Goal: Task Accomplishment & Management: Complete application form

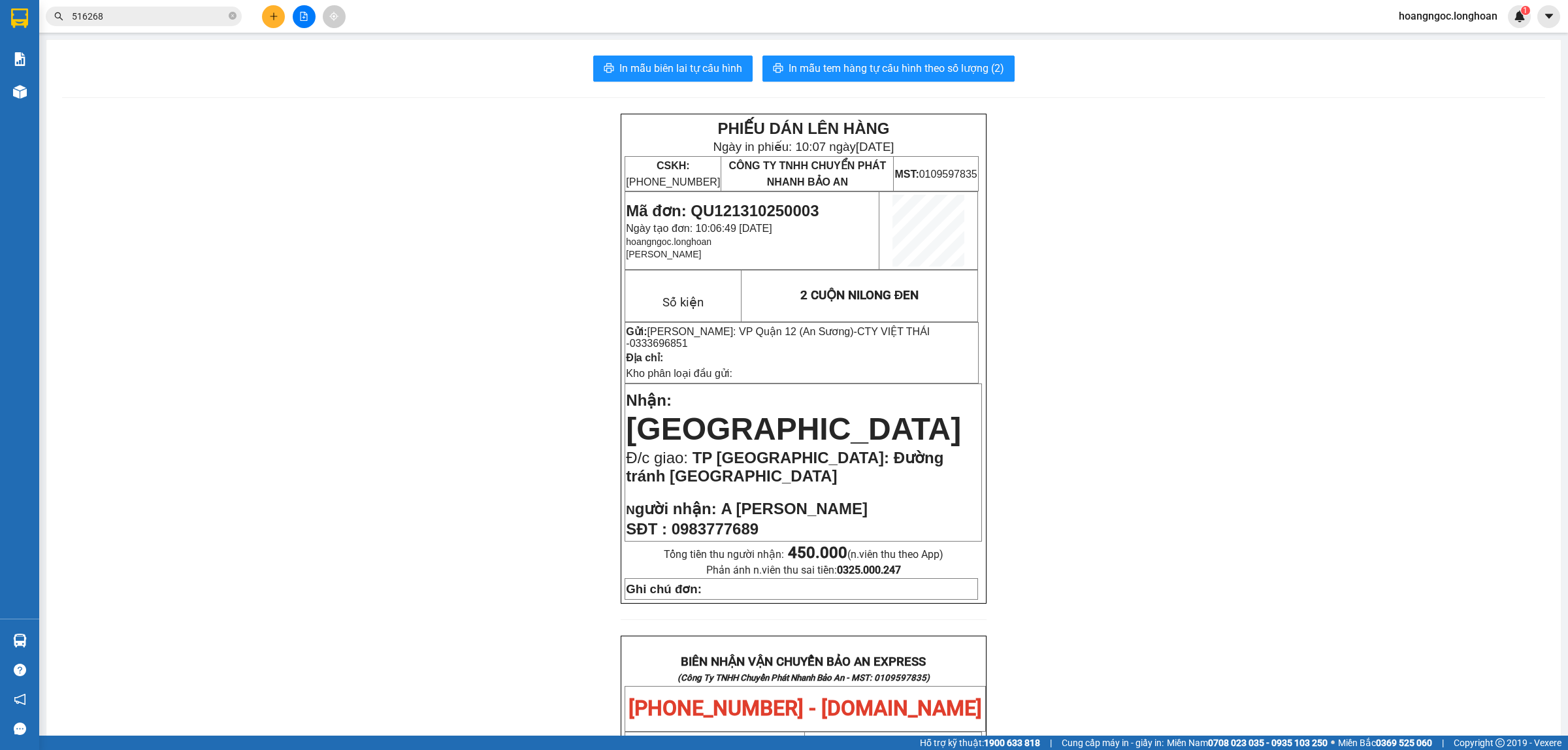
scroll to position [644, 0]
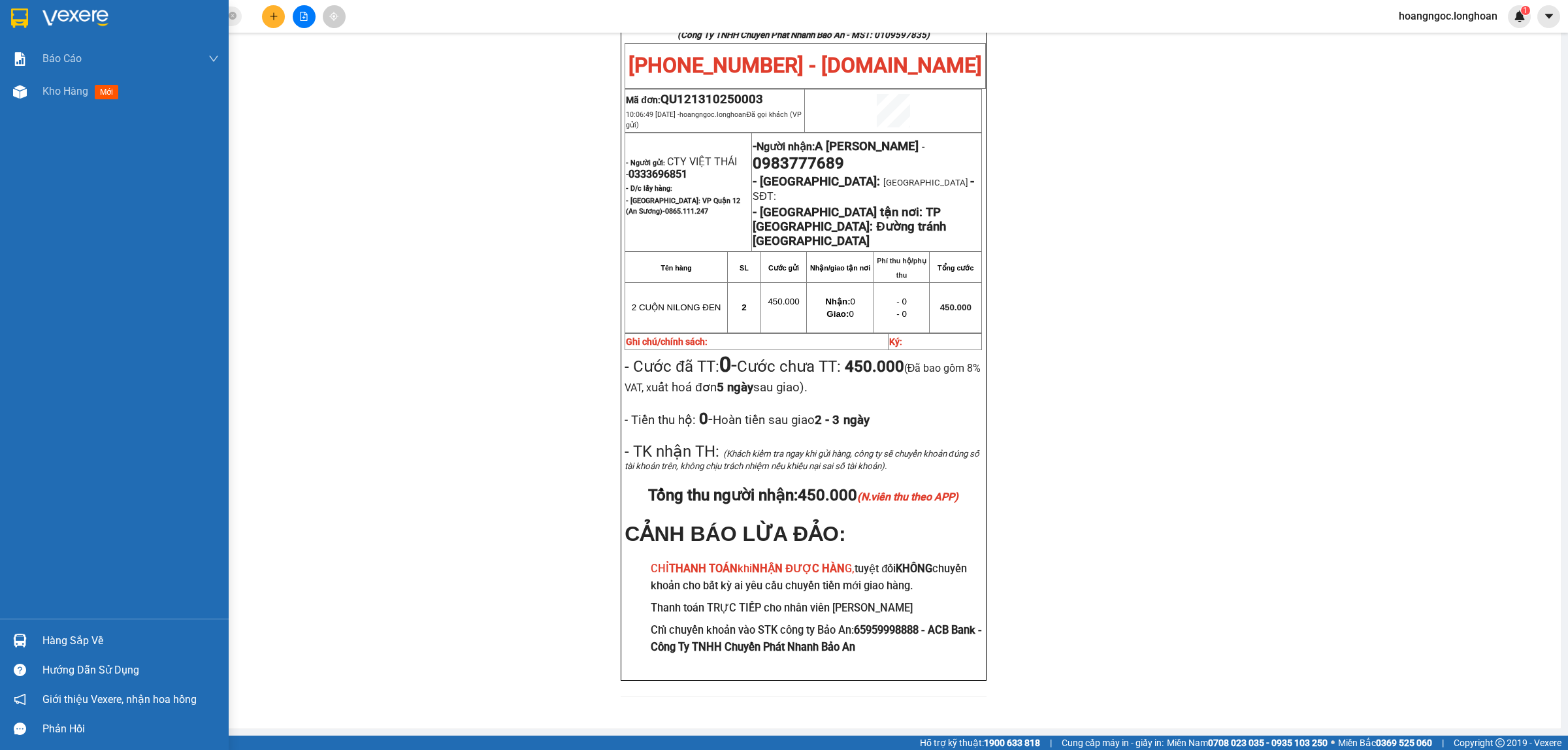
click at [0, 2] on div at bounding box center [114, 21] width 229 height 42
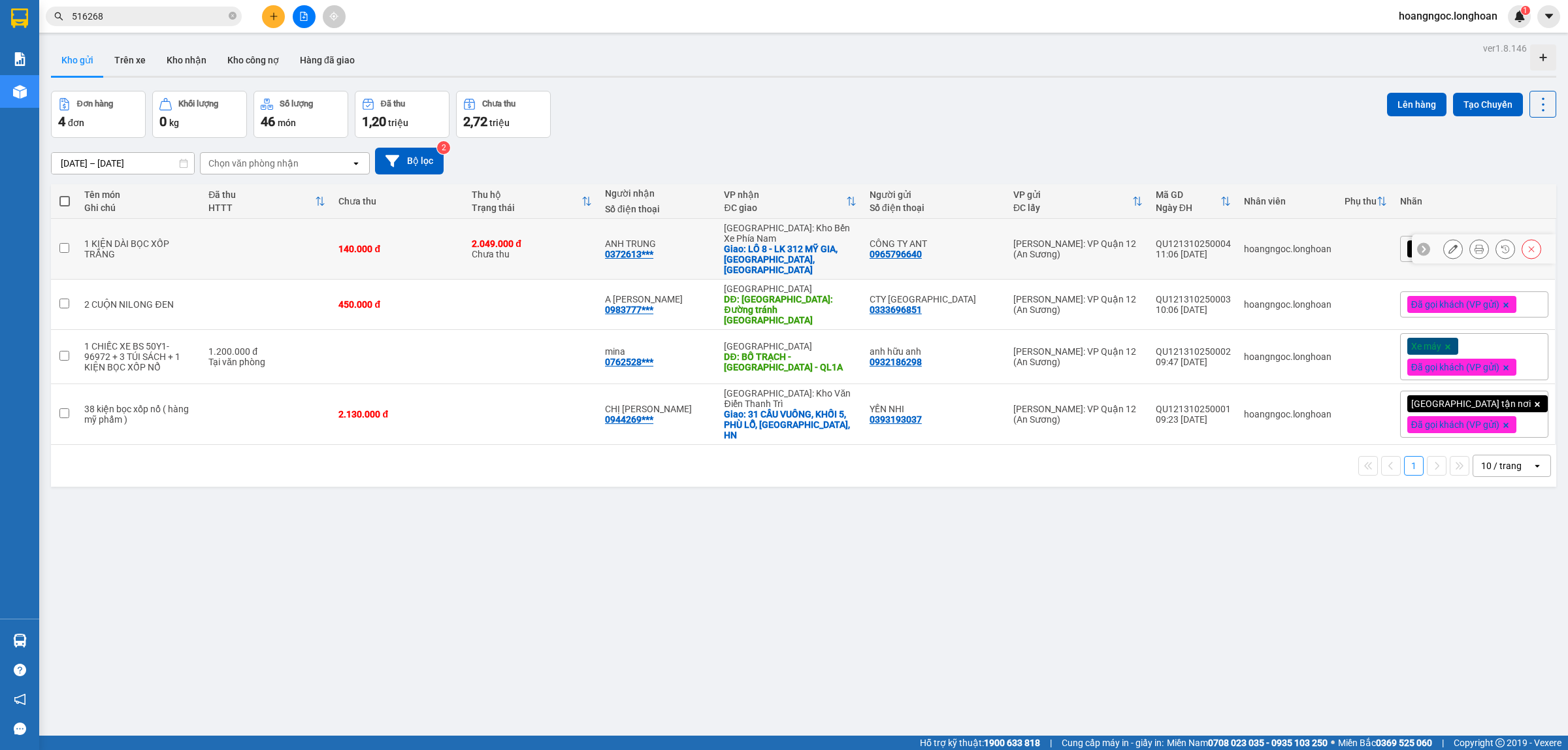
drag, startPoint x: 1468, startPoint y: 244, endPoint x: 1262, endPoint y: 172, distance: 218.2
click at [1453, 239] on div at bounding box center [1492, 248] width 98 height 20
click at [1470, 249] on button at bounding box center [1479, 249] width 19 height 22
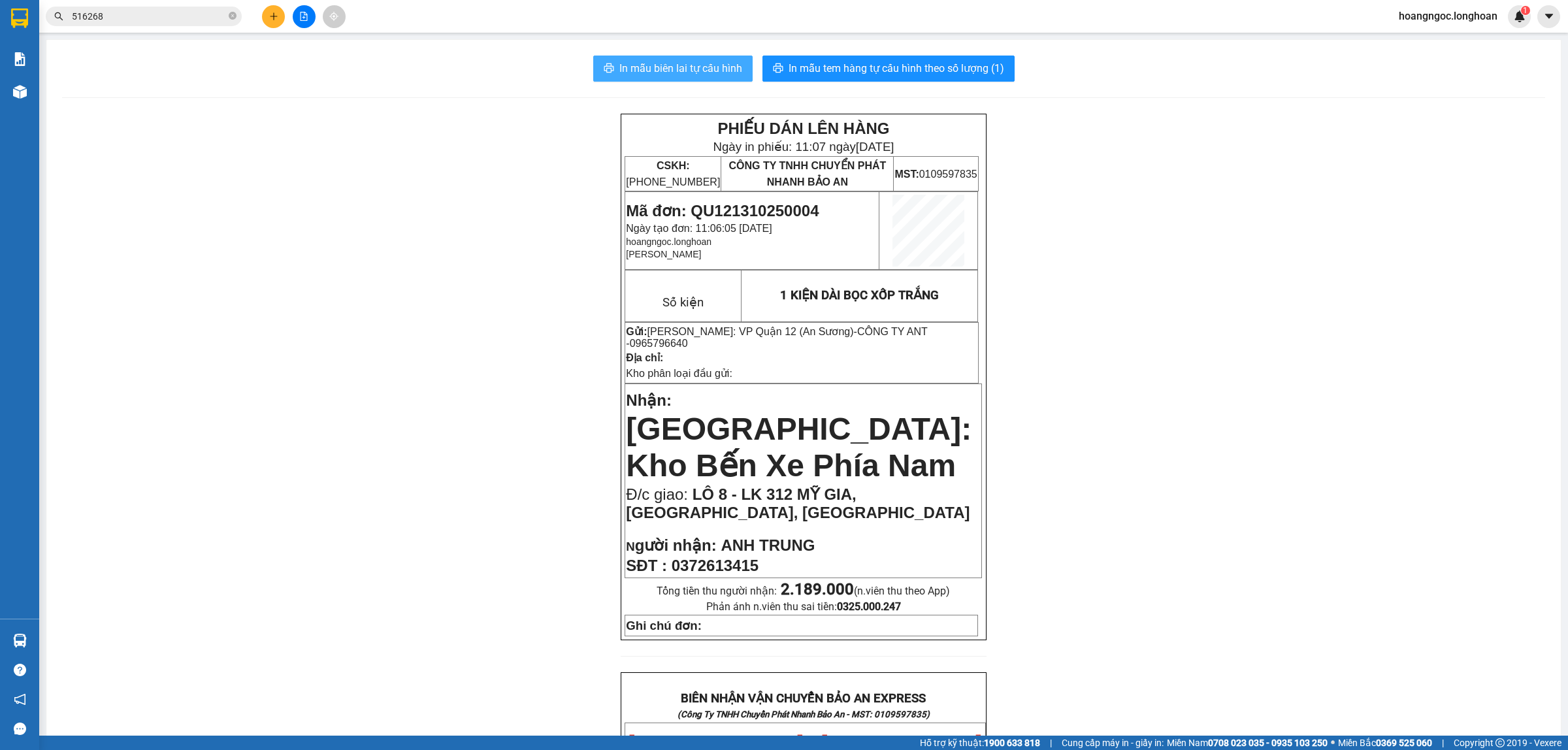
click at [664, 70] on span "In mẫu biên lai tự cấu hình" at bounding box center [680, 67] width 122 height 16
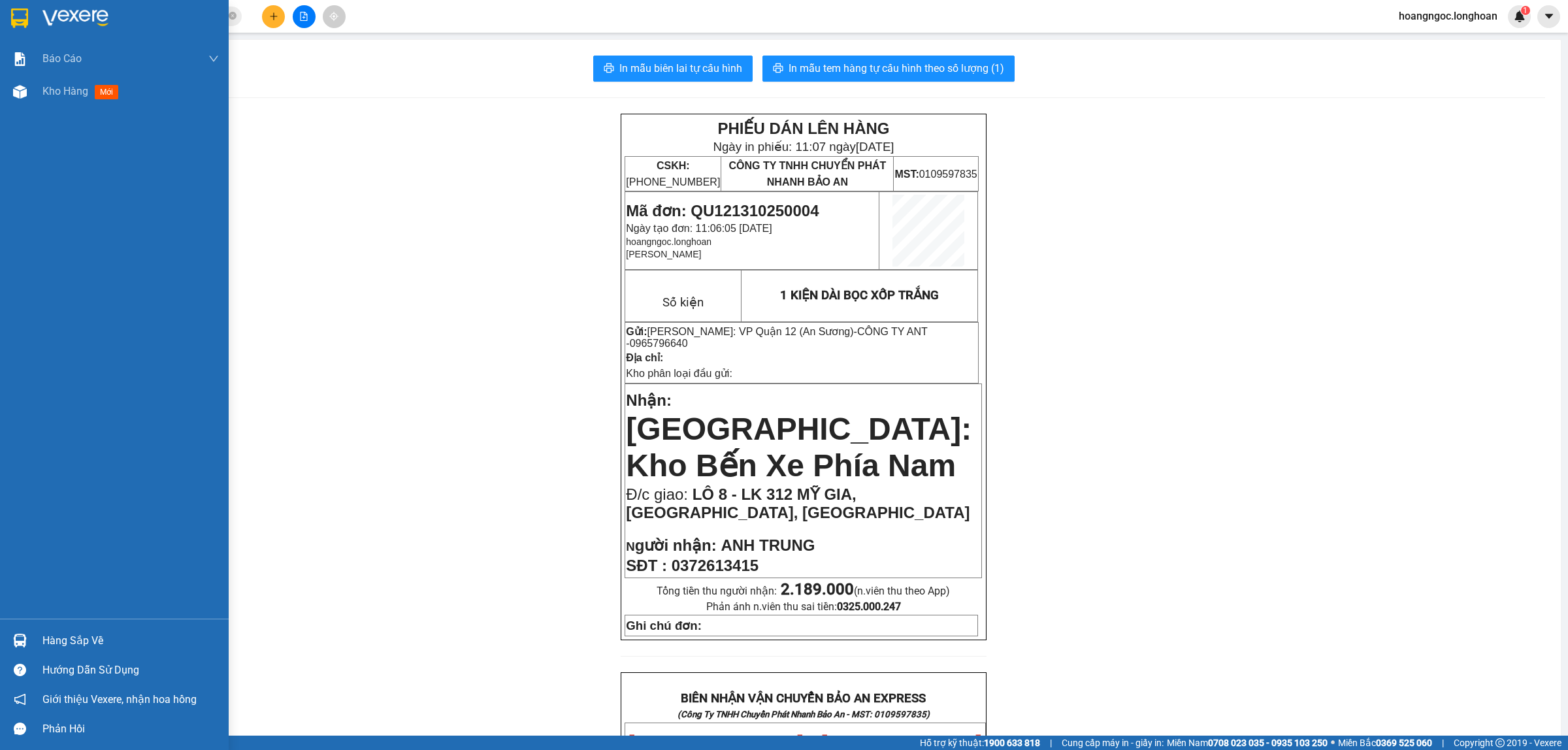
click at [25, 28] on div at bounding box center [20, 18] width 22 height 22
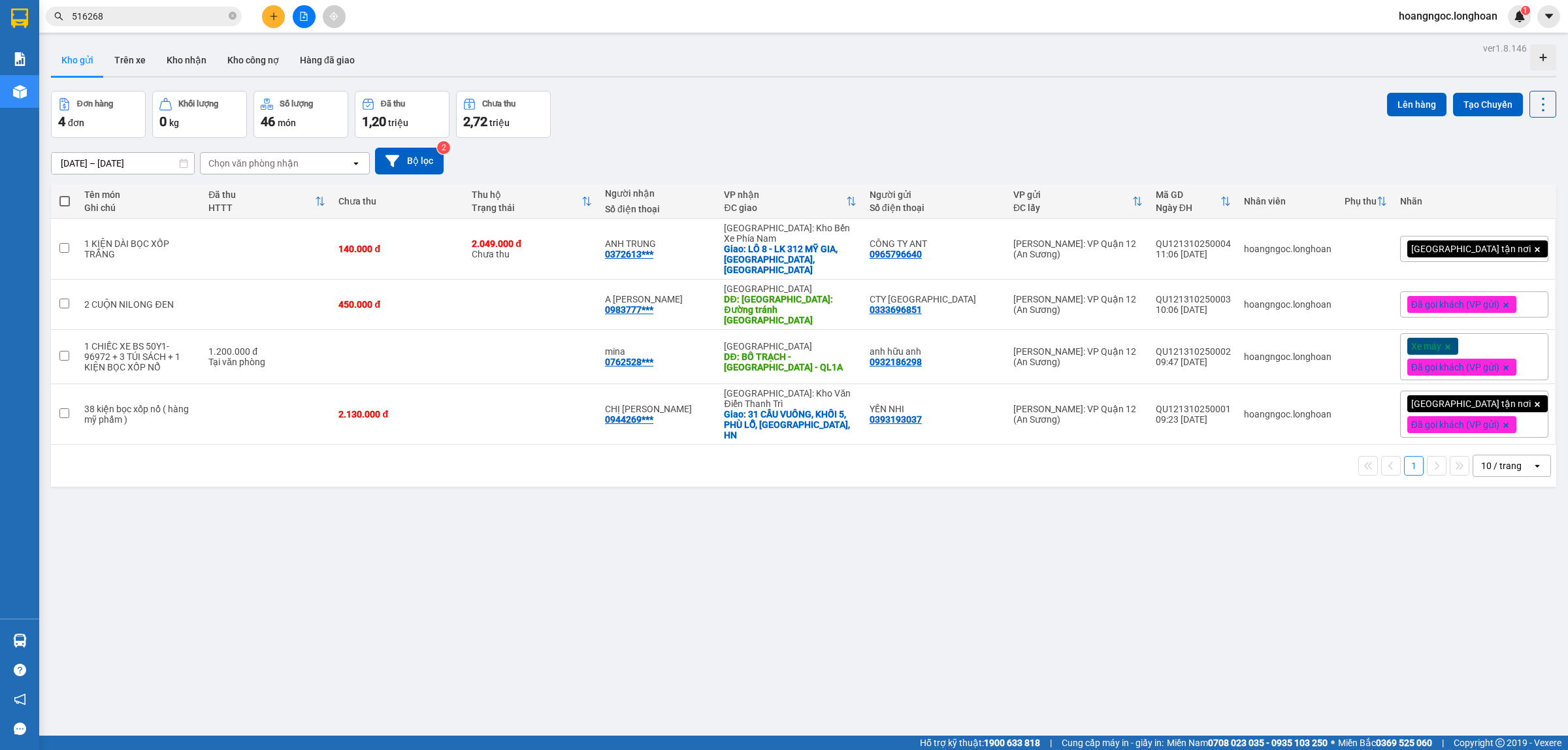
click at [1463, 240] on div "[GEOGRAPHIC_DATA] tận nơi" at bounding box center [1477, 248] width 140 height 17
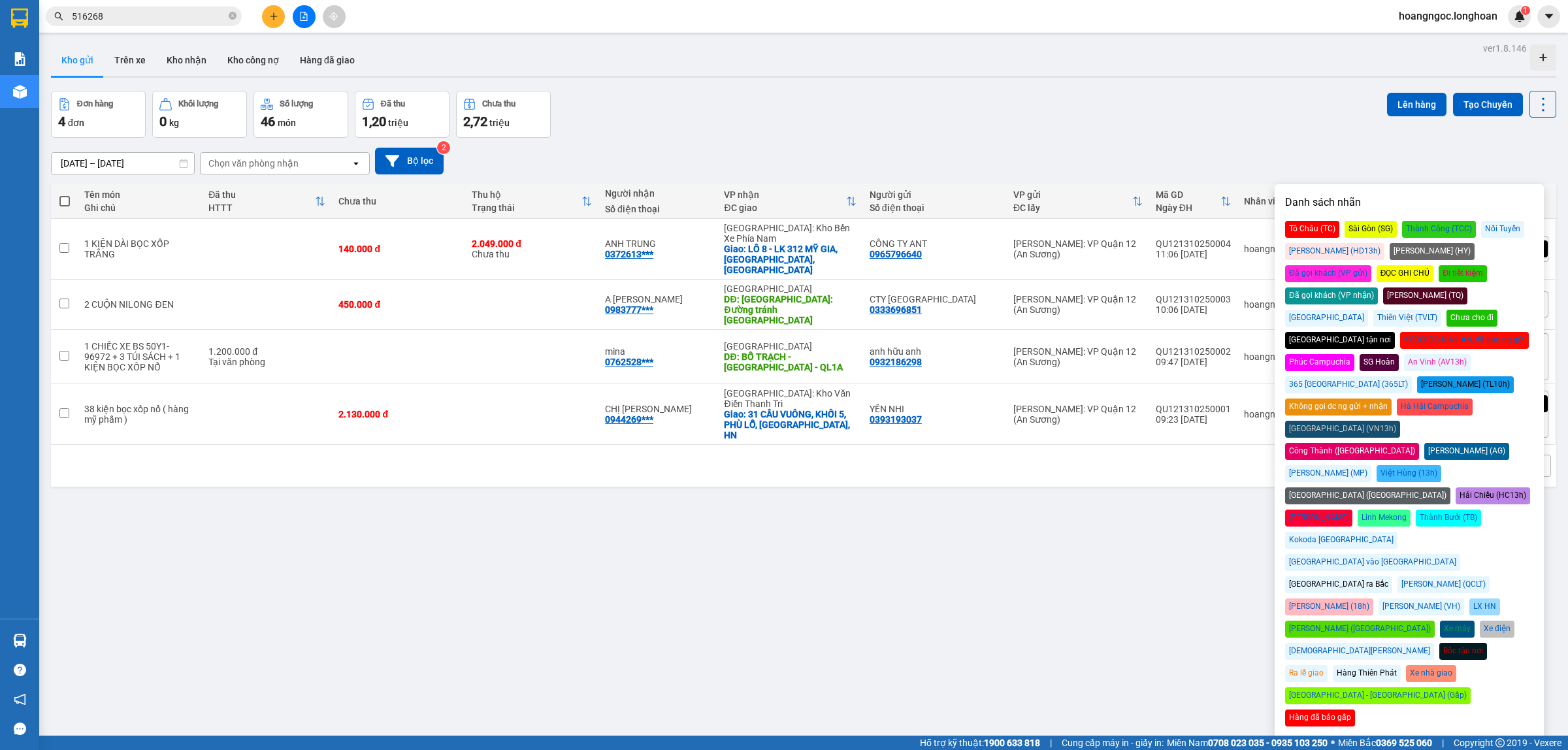
click at [1372, 265] on div "Đã gọi khách (VP gửi)" at bounding box center [1329, 274] width 86 height 17
click at [615, 551] on div "ver 1.8.146 Kho gửi Trên xe Kho nhận Kho công nợ Hàng đã giao Đơn hàng 4 đơn Kh…" at bounding box center [804, 414] width 1516 height 750
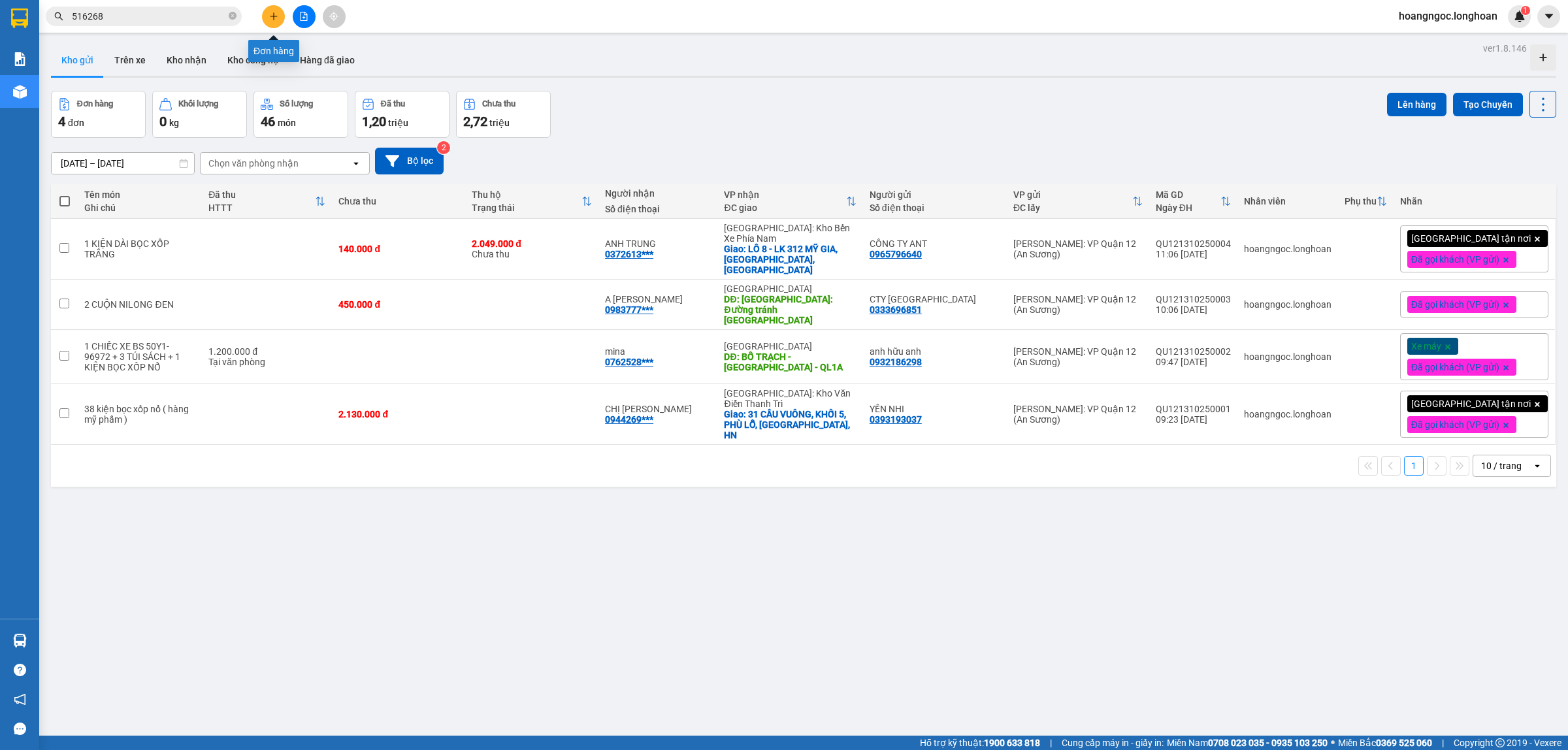
click at [275, 19] on icon "plus" at bounding box center [274, 17] width 9 height 9
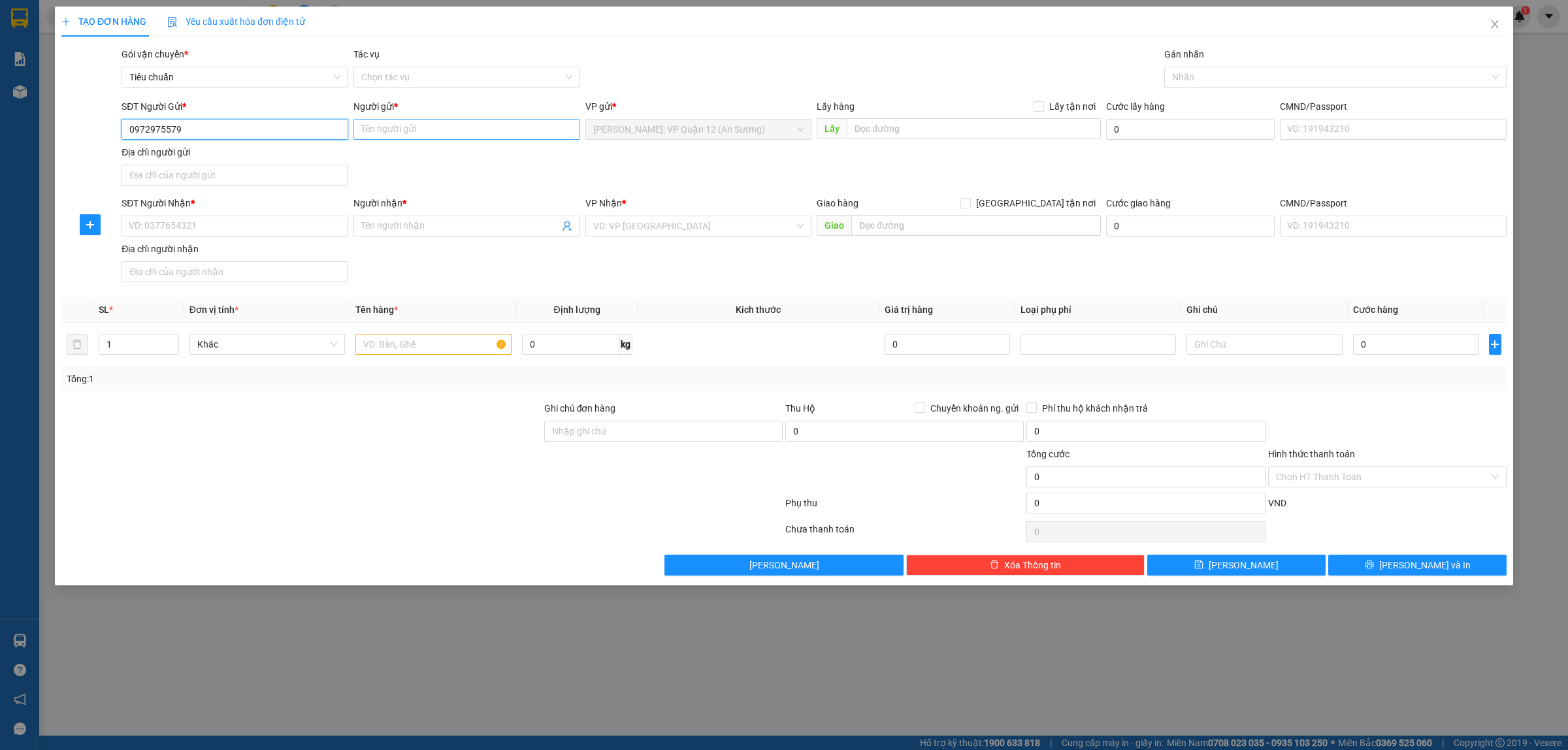
type input "0972975579"
click at [413, 138] on input "Người gửi *" at bounding box center [466, 129] width 227 height 21
type input "[PERSON_NAME]"
click at [171, 227] on input "SĐT Người Nhận *" at bounding box center [235, 226] width 227 height 21
click at [197, 229] on input "0903512788" at bounding box center [235, 226] width 227 height 21
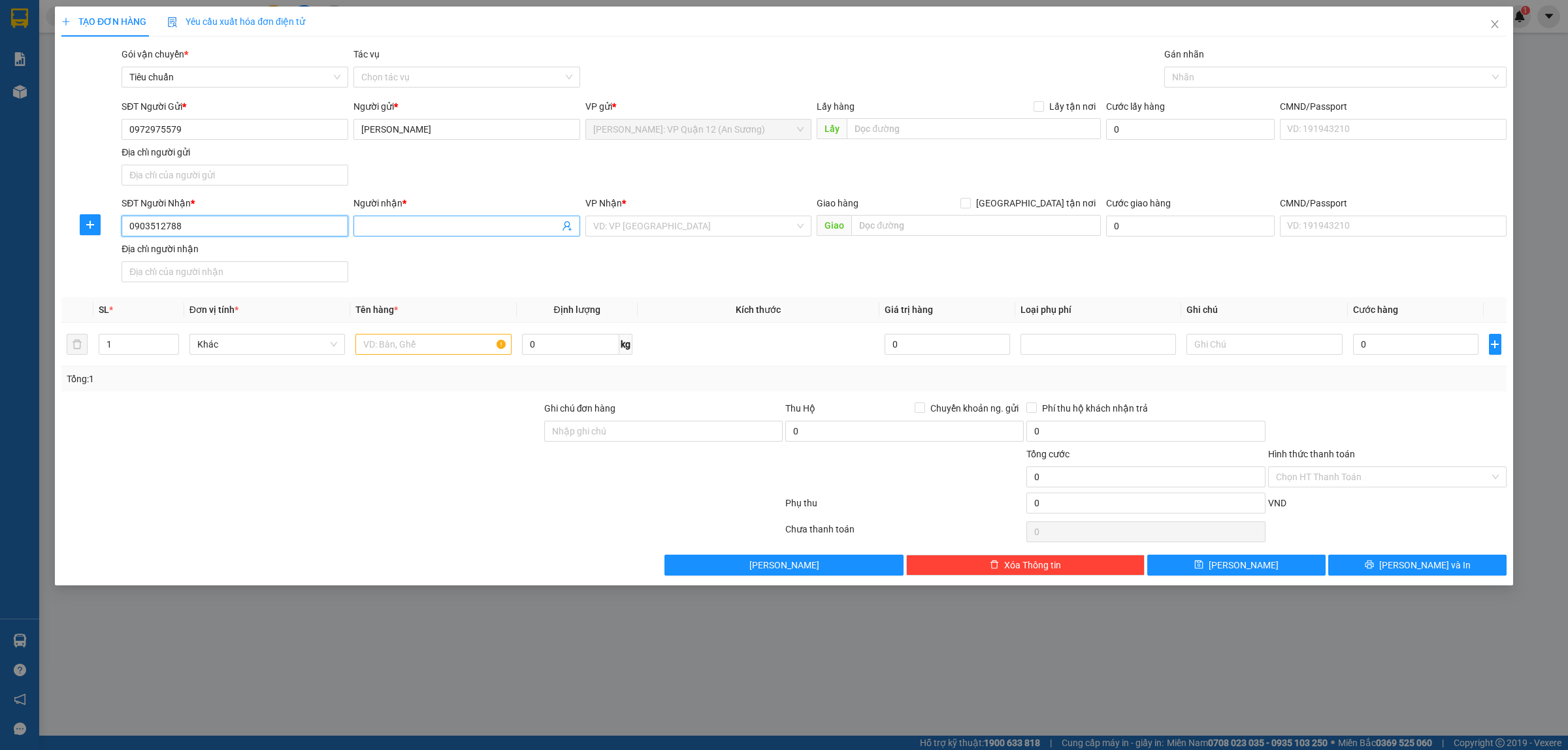
type input "0903512788"
click at [384, 233] on input "Người nhận *" at bounding box center [461, 225] width 198 height 14
click at [187, 231] on input "0903512788" at bounding box center [235, 226] width 227 height 21
click at [168, 229] on input "0903512788" at bounding box center [235, 226] width 227 height 21
click at [151, 230] on input "0903512788" at bounding box center [235, 226] width 227 height 21
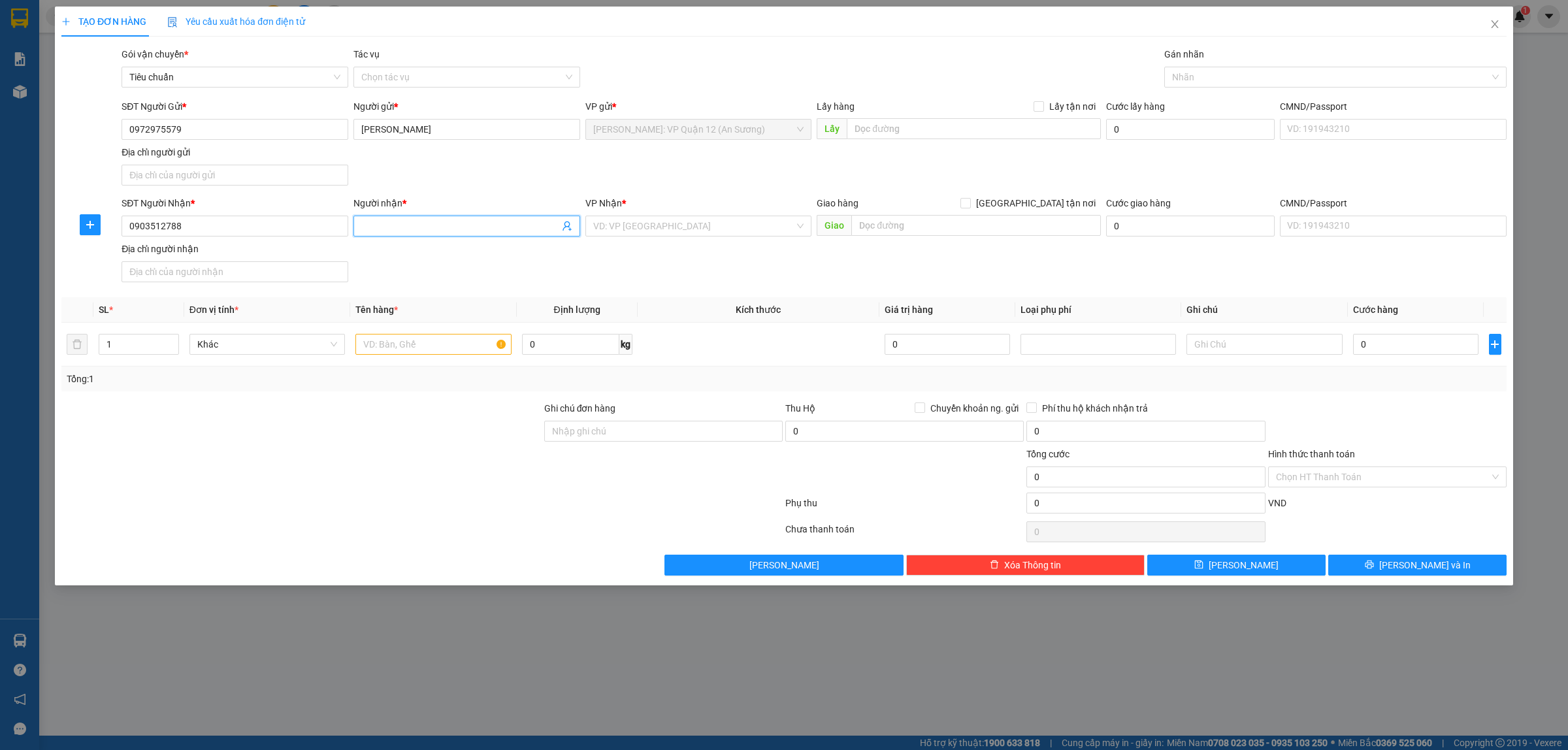
click at [393, 229] on input "Người nhận *" at bounding box center [461, 225] width 198 height 14
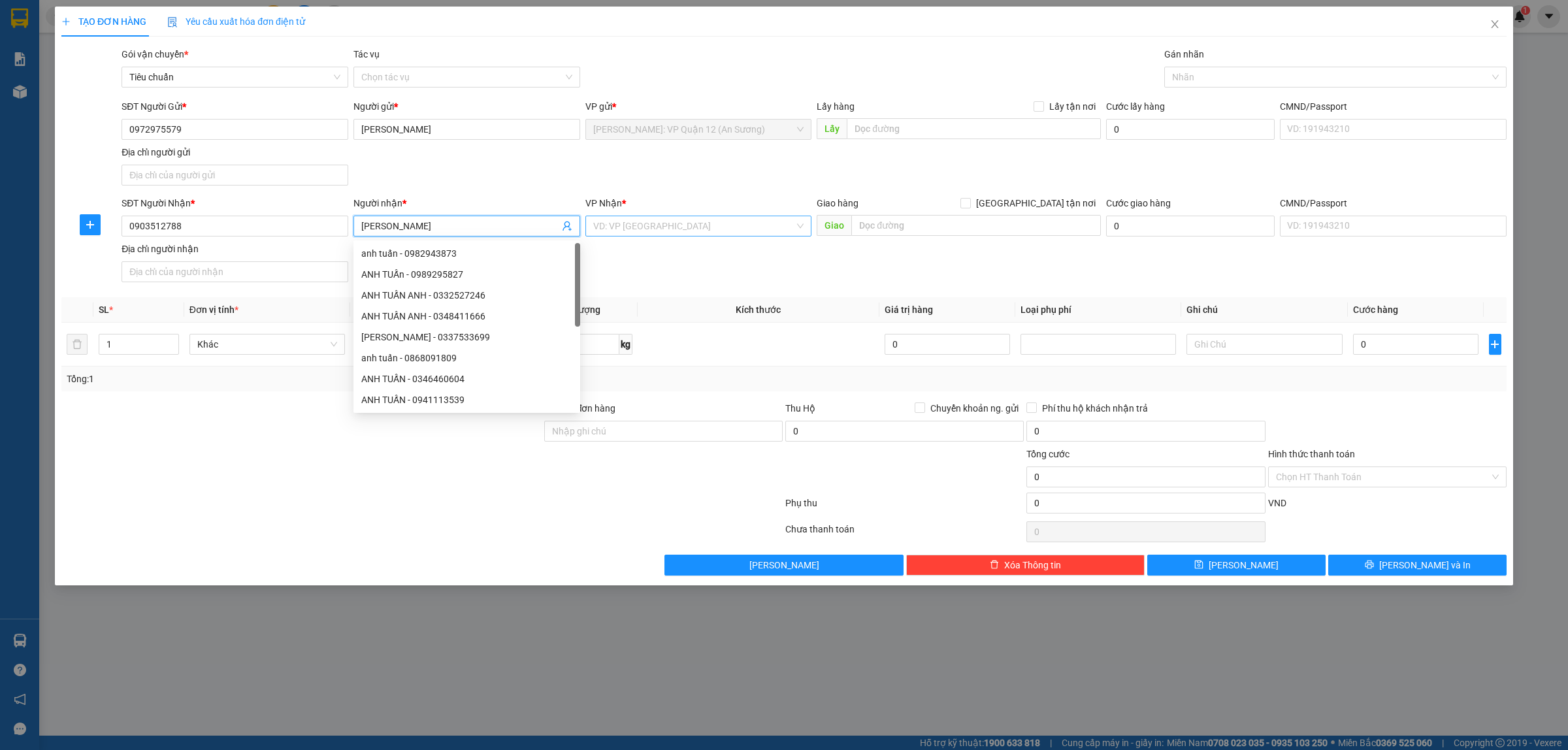
type input "[PERSON_NAME]"
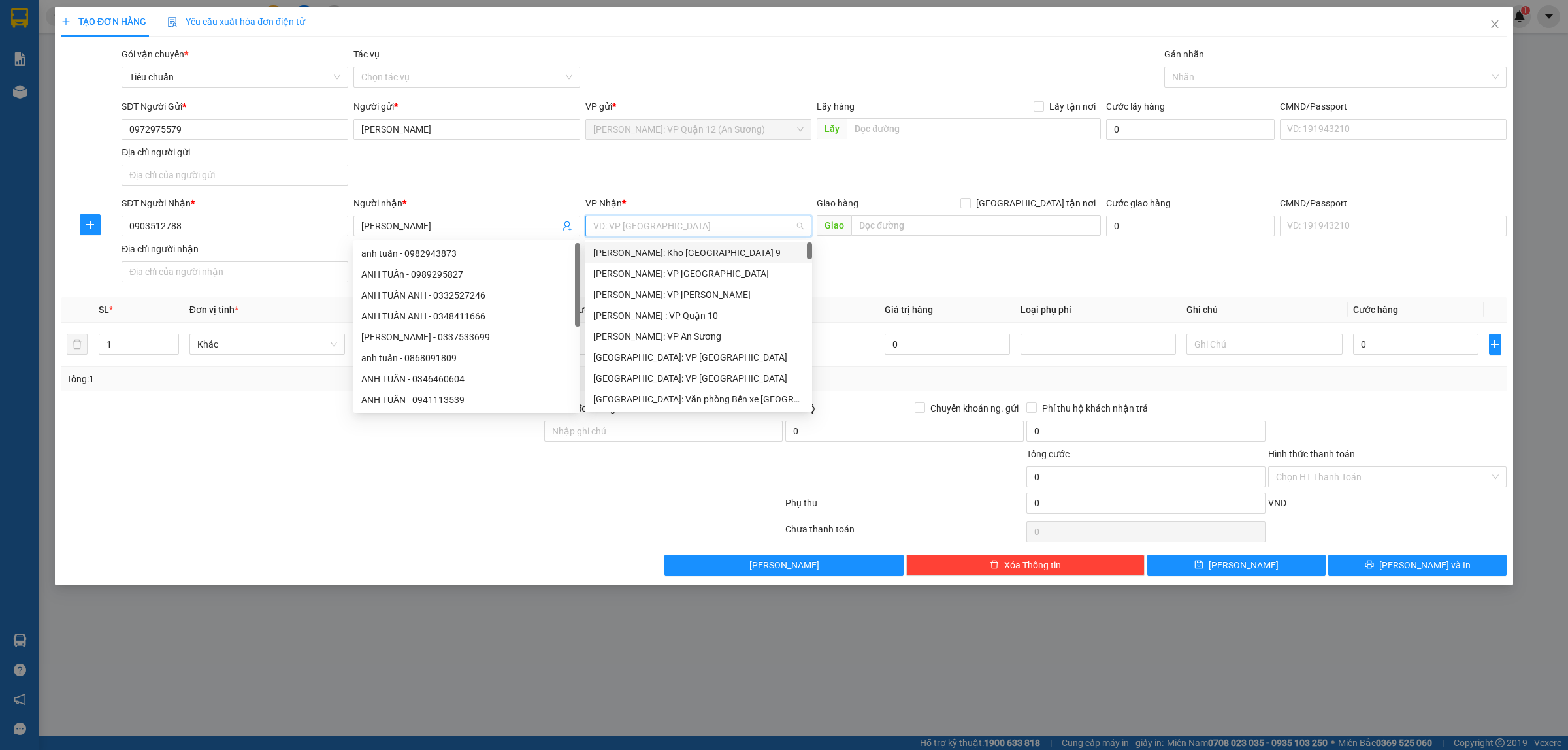
click at [709, 232] on input "search" at bounding box center [694, 225] width 202 height 20
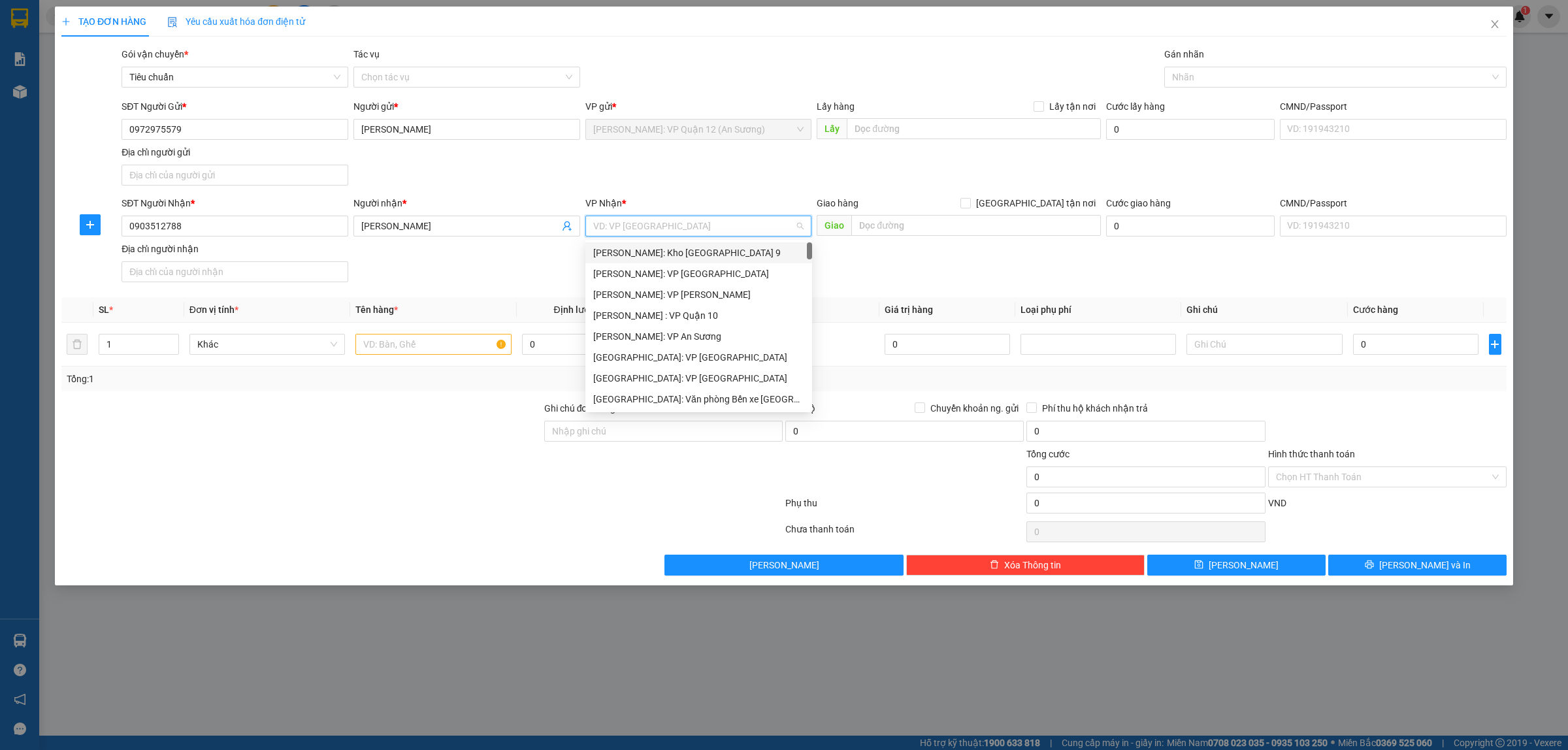
type input "D"
type input "ĐÀ"
click at [707, 252] on div "[GEOGRAPHIC_DATA] : VP [PERSON_NAME]" at bounding box center [713, 252] width 240 height 14
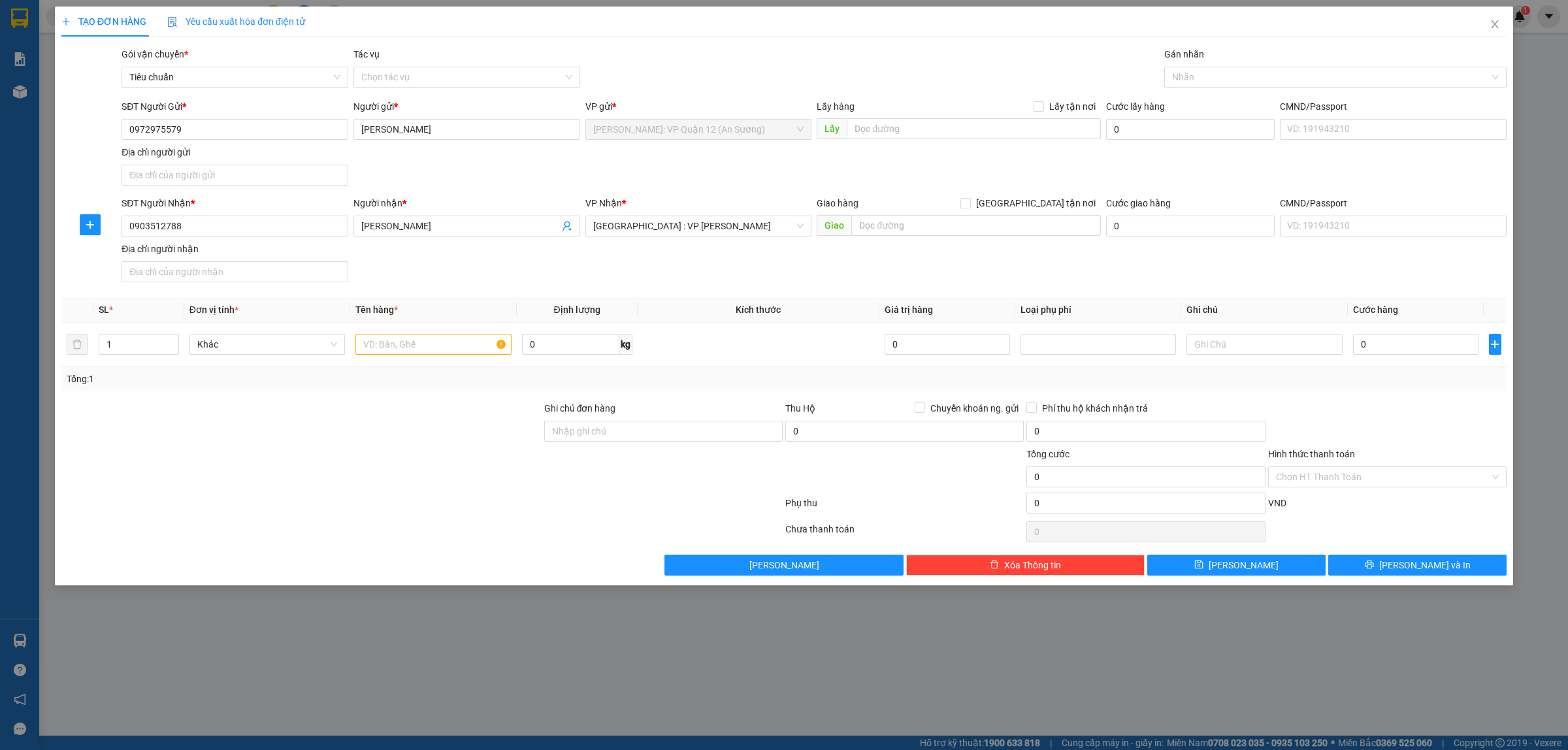
click at [862, 237] on div "Giao hàng [GEOGRAPHIC_DATA] tận nơi [GEOGRAPHIC_DATA]" at bounding box center [959, 219] width 284 height 46
click at [1015, 207] on div "Giao hàng [GEOGRAPHIC_DATA] tận nơi" at bounding box center [959, 203] width 284 height 14
click at [1048, 205] on span "[GEOGRAPHIC_DATA] tận nơi" at bounding box center [1035, 203] width 130 height 14
click at [970, 205] on input "[GEOGRAPHIC_DATA] tận nơi" at bounding box center [965, 203] width 9 height 9
checkbox input "true"
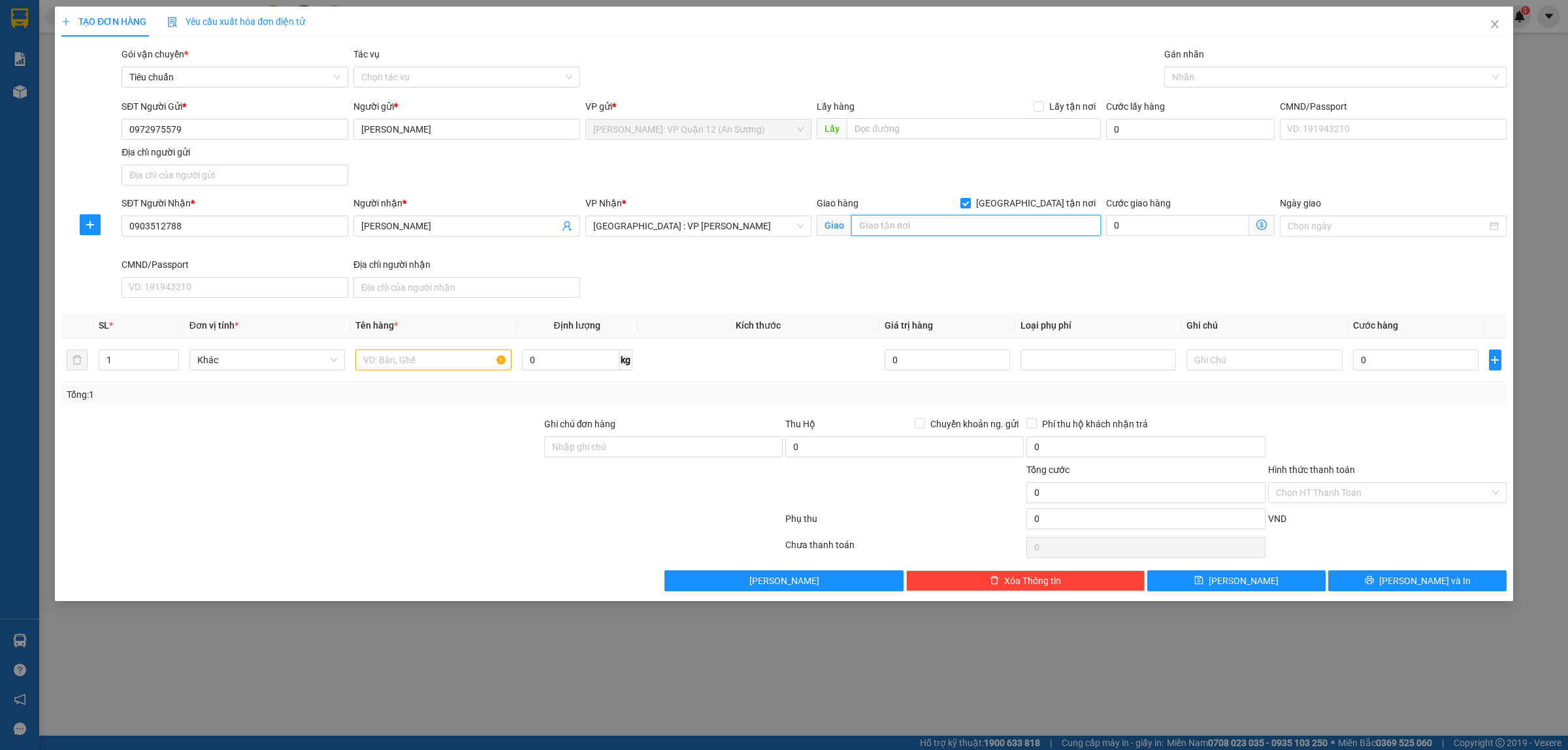
click at [1027, 218] on input "text" at bounding box center [976, 225] width 249 height 21
click at [1233, 81] on div at bounding box center [1329, 77] width 322 height 16
type input "41 [PERSON_NAME], [PERSON_NAME].DN"
type input "H"
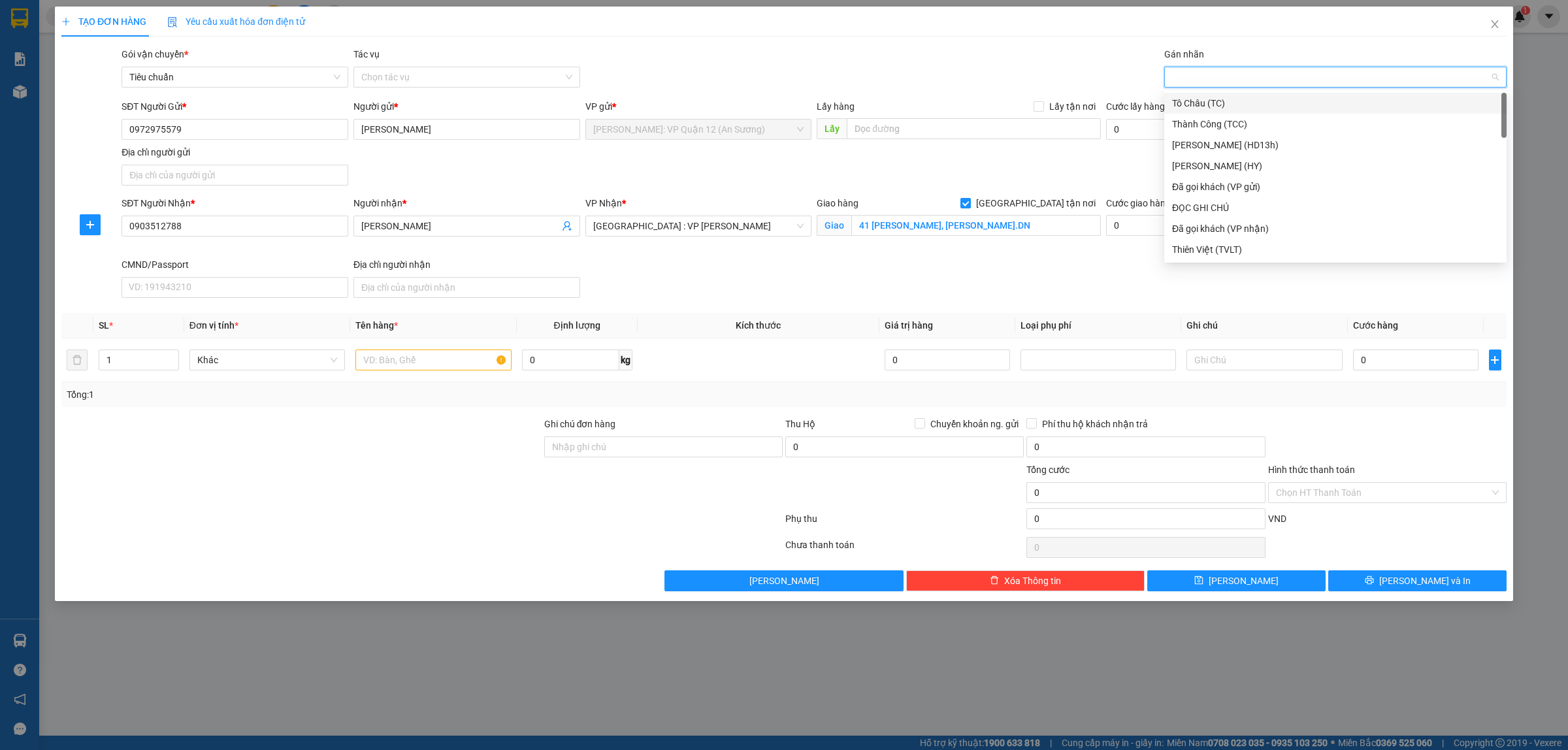
type input "G"
drag, startPoint x: 1190, startPoint y: 249, endPoint x: 768, endPoint y: 249, distance: 422.0
click at [1183, 249] on div "[GEOGRAPHIC_DATA] tận nơi" at bounding box center [1336, 248] width 327 height 14
type input "2"
click at [175, 358] on span "up" at bounding box center [172, 357] width 7 height 7
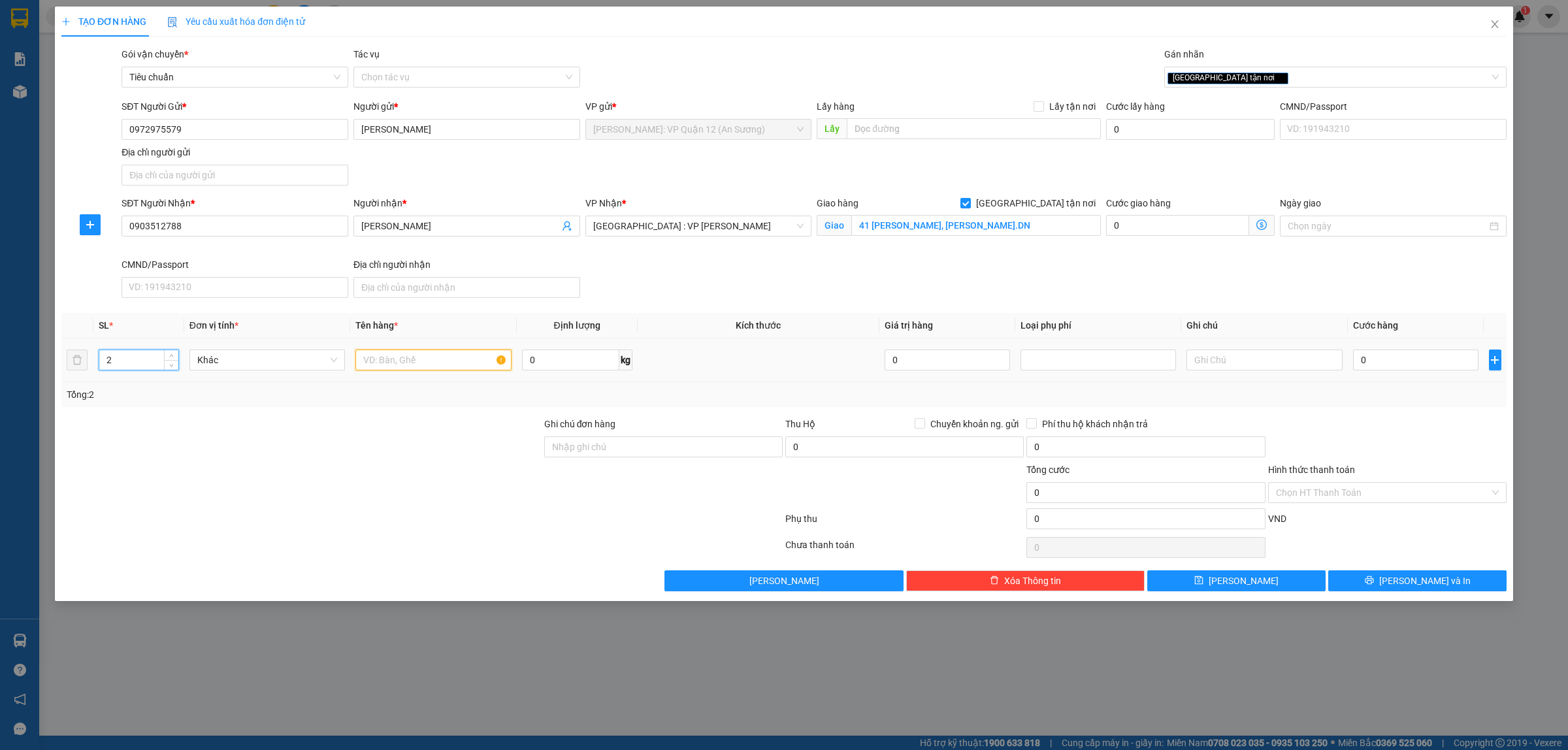
click at [449, 362] on input "text" at bounding box center [433, 360] width 155 height 21
type input "2 KIỆN GIẤY BỌC PE"
click at [1425, 362] on input "0" at bounding box center [1416, 360] width 125 height 21
click at [1412, 364] on input "0" at bounding box center [1416, 360] width 125 height 21
type input "01"
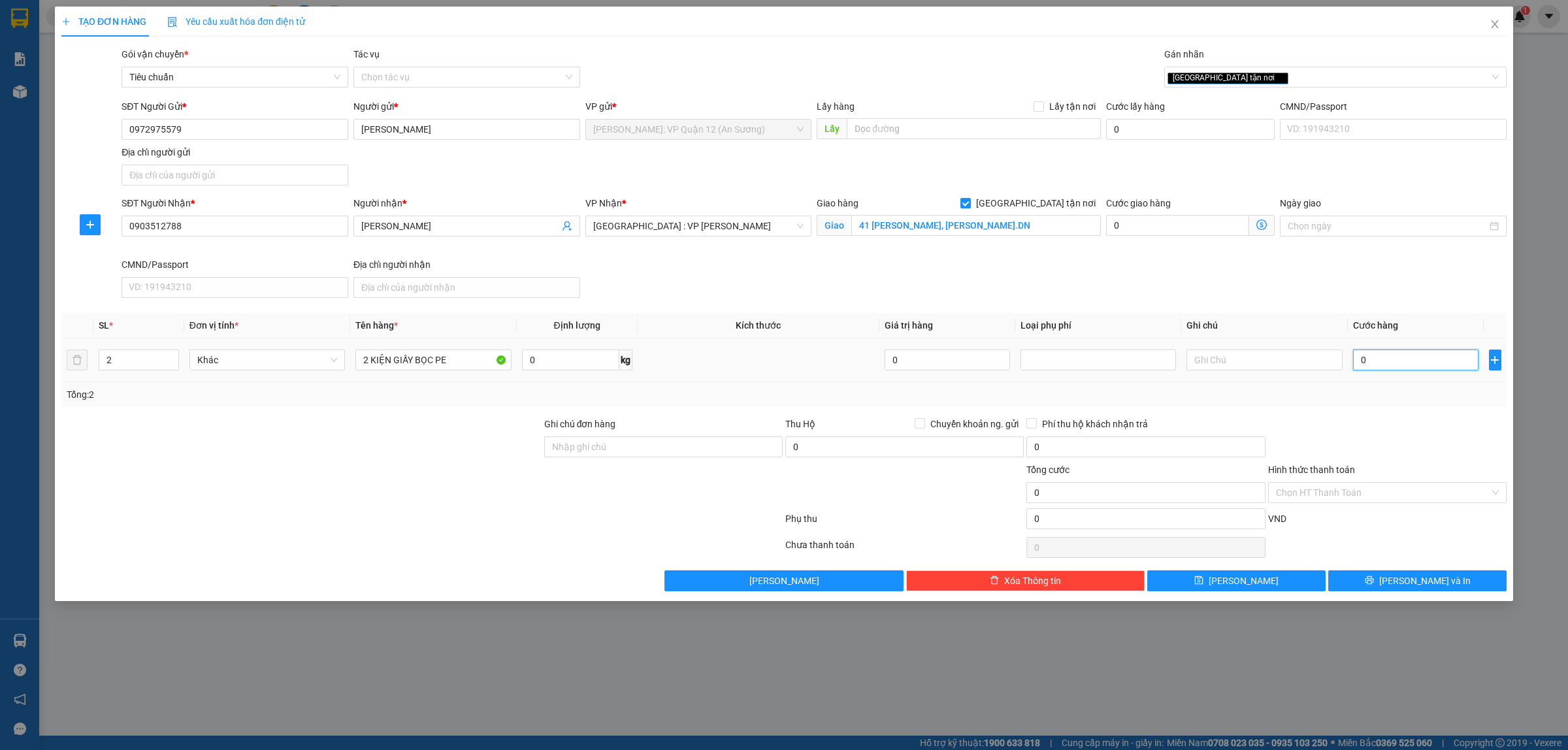
type input "1"
type input "013"
type input "13"
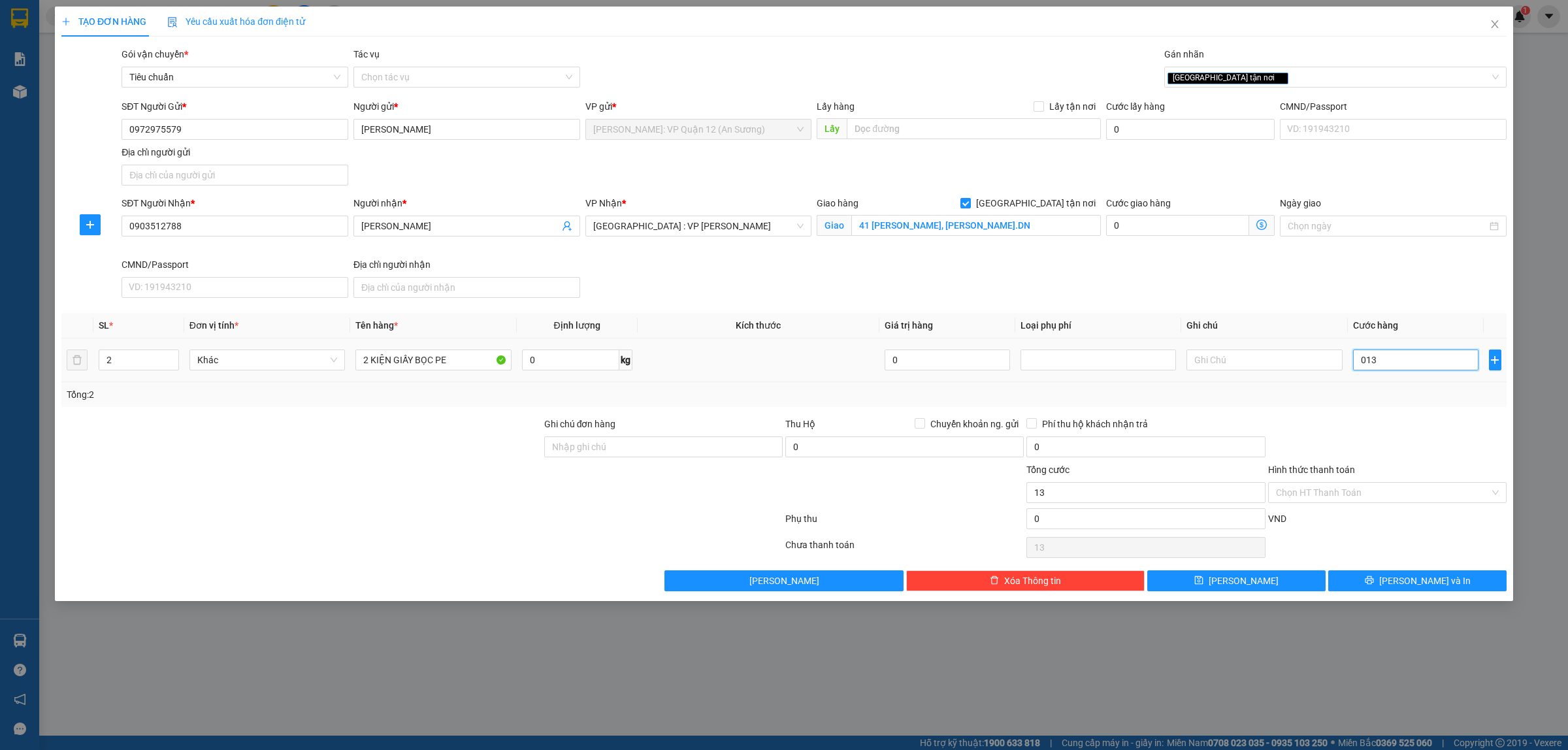
type input "0.130"
type input "130"
type input "130.000"
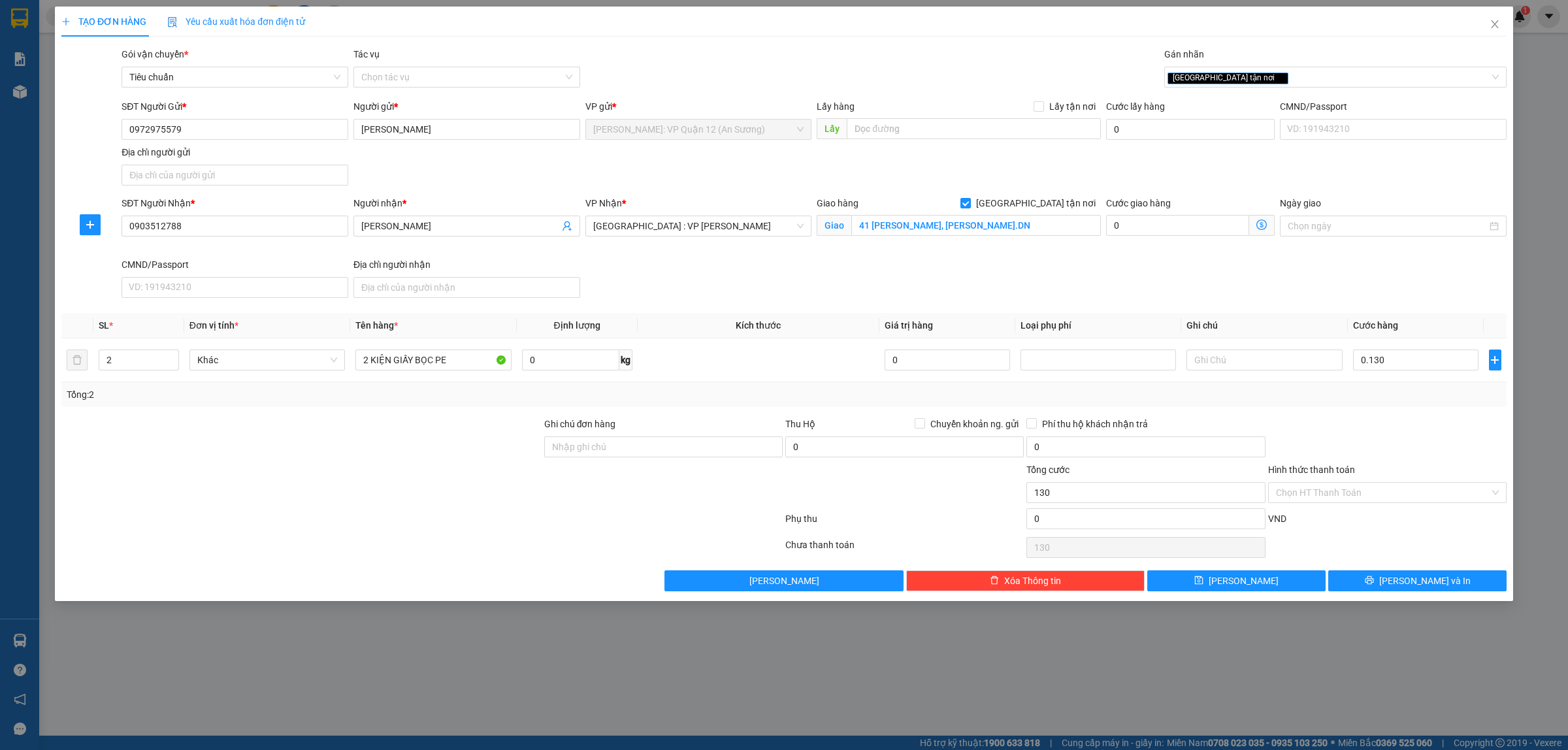
type input "130.000"
click at [1461, 504] on div "Hình thức thanh toán Chọn HT Thanh Toán" at bounding box center [1387, 485] width 238 height 46
click at [1458, 540] on div "Chọn HT Thanh Toán" at bounding box center [1388, 547] width 241 height 26
click at [706, 448] on input "Ghi chú đơn hàng" at bounding box center [663, 446] width 238 height 21
type input "nhận theo kiện - hư hỏng ko chịu trách nhiệm"
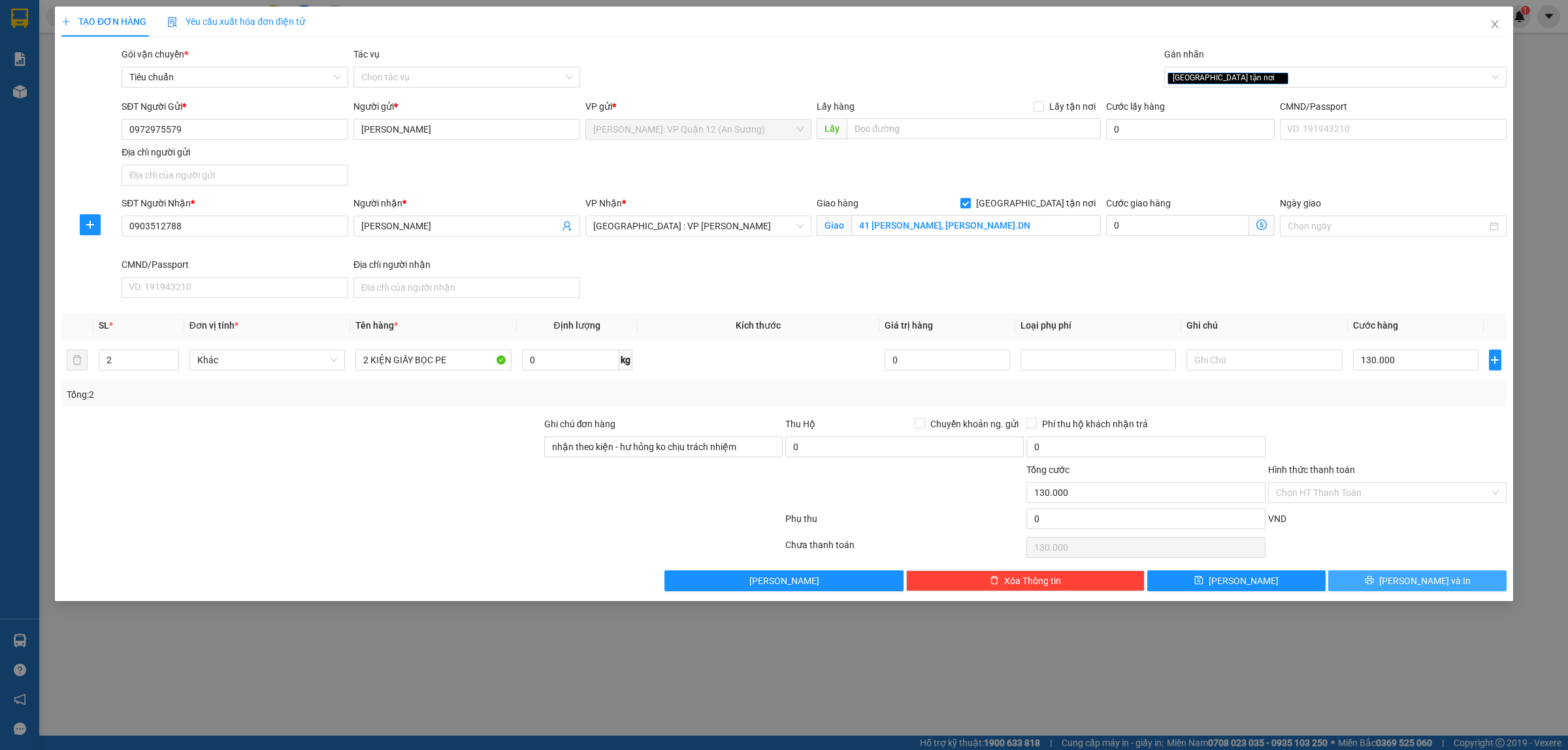
drag, startPoint x: 1406, startPoint y: 583, endPoint x: 1063, endPoint y: 423, distance: 378.5
click at [1403, 583] on button "[PERSON_NAME] và In" at bounding box center [1418, 581] width 178 height 21
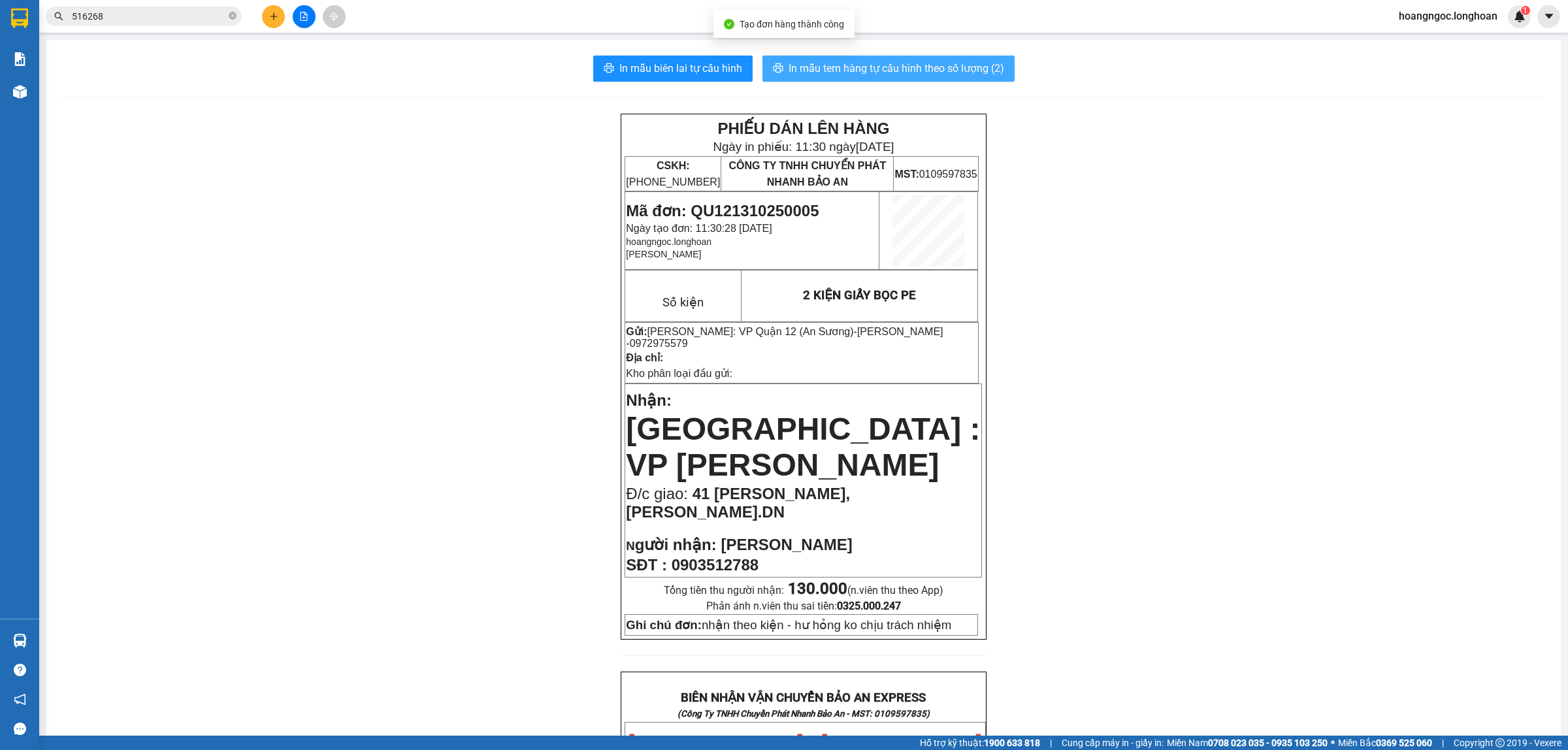
click at [773, 66] on icon "printer" at bounding box center [777, 68] width 9 height 9
click at [273, 653] on div "PHIẾU DÁN LÊN HÀNG Ngày in phiếu: 11:30 [DATE] CSKH: [PHONE_NUMBER] CÔNG TY TNH…" at bounding box center [803, 757] width 1483 height 1288
click at [714, 66] on span "In mẫu biên lai tự cấu hình" at bounding box center [680, 67] width 122 height 16
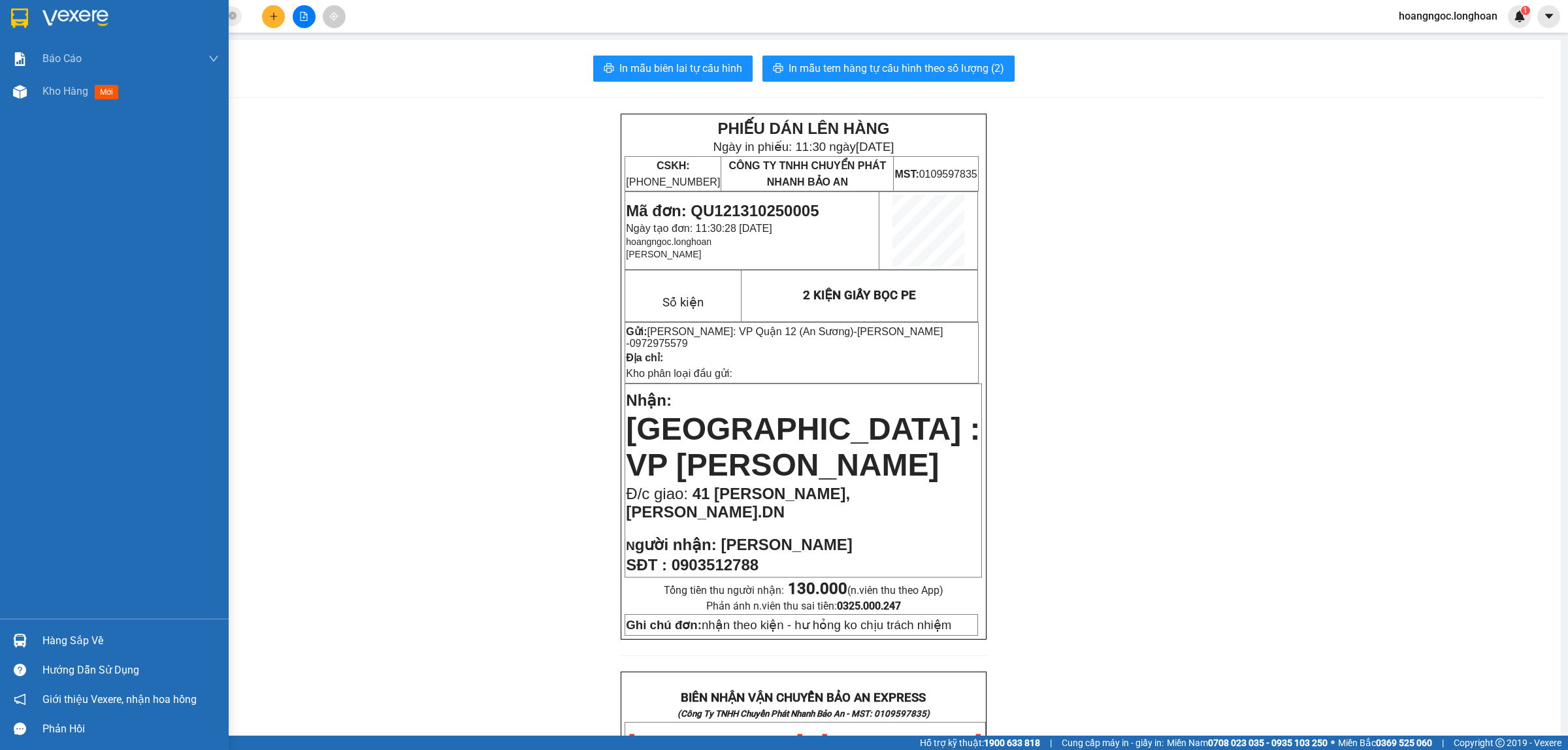
click at [7, 28] on div at bounding box center [114, 21] width 229 height 42
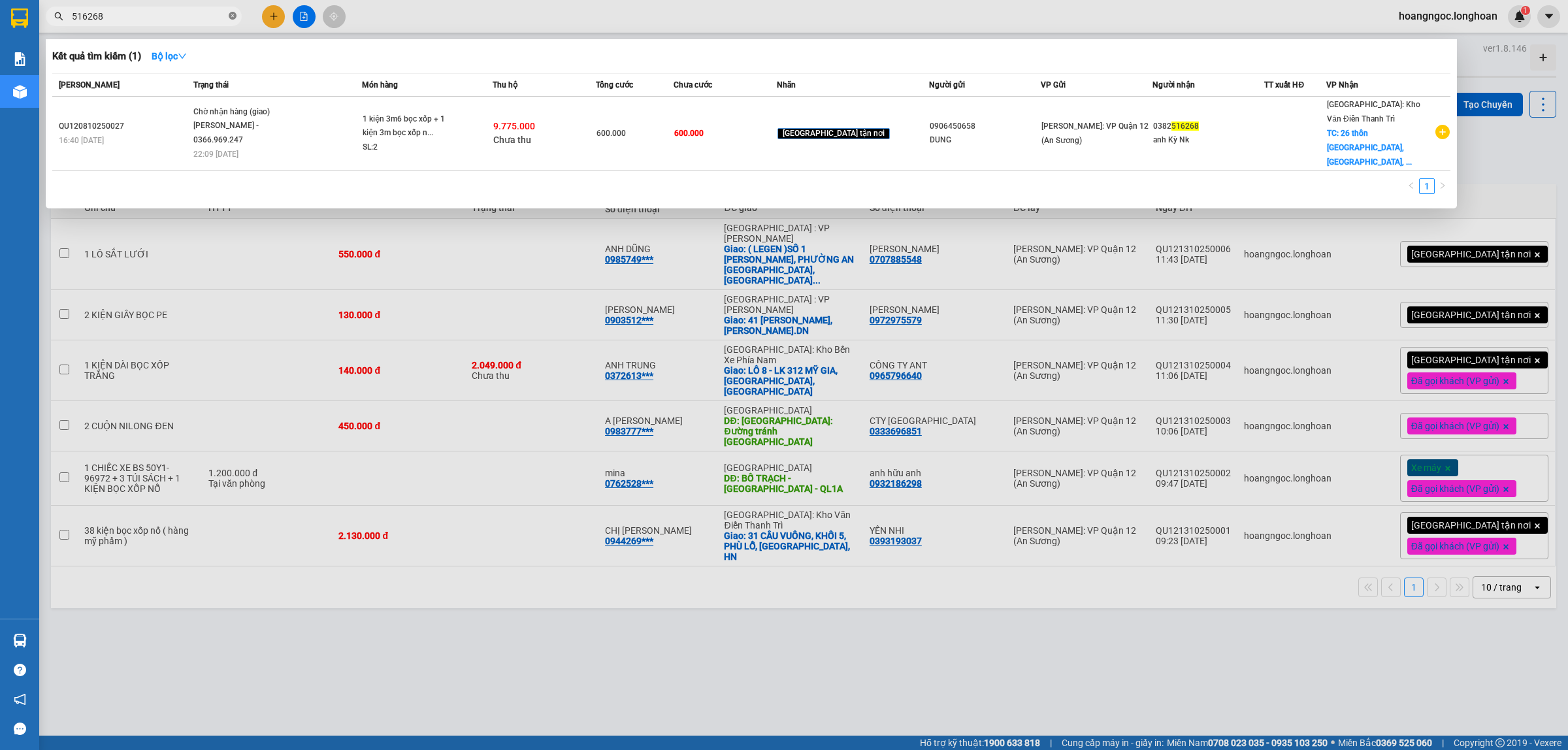
click at [231, 11] on span at bounding box center [233, 16] width 7 height 12
paste input "0356964569"
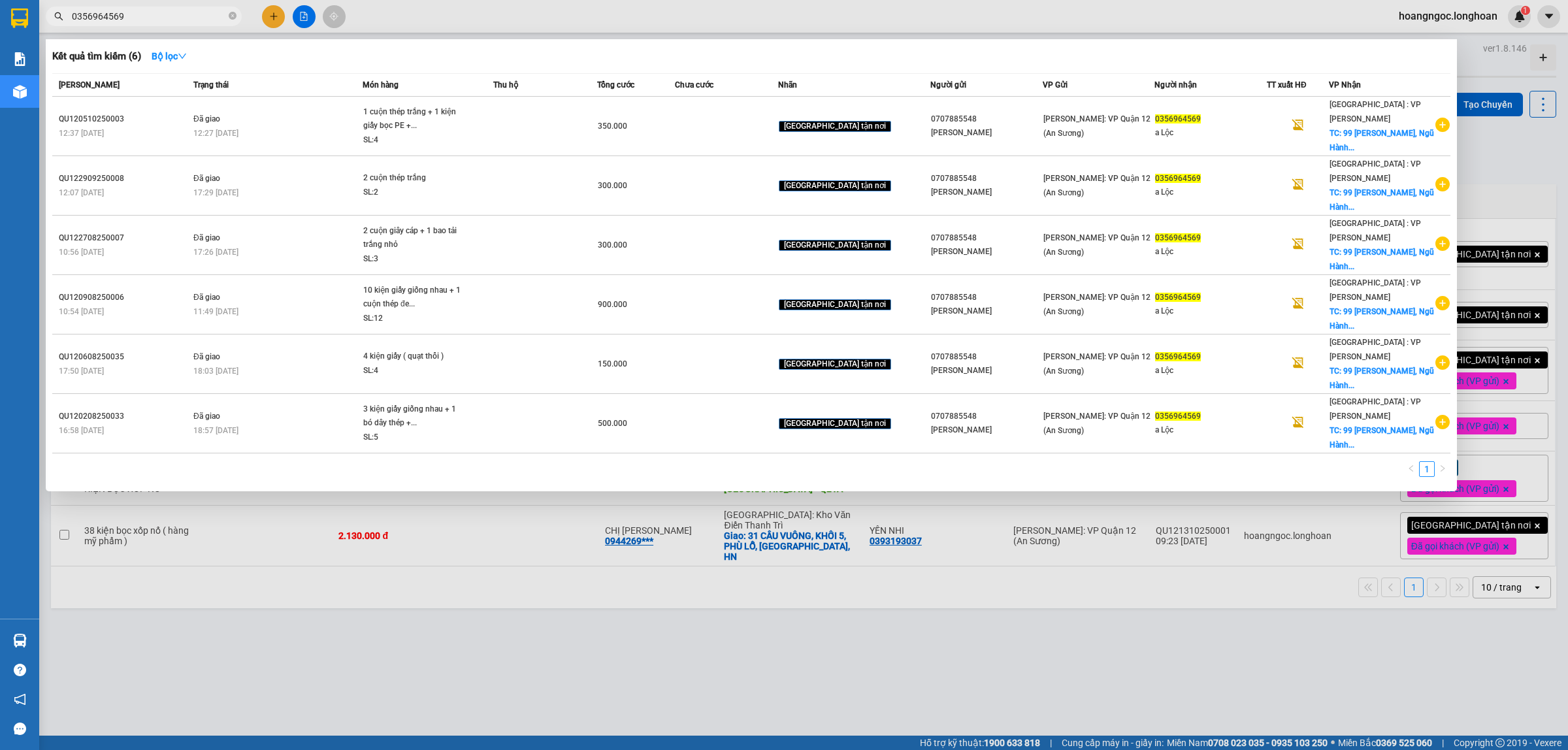
type input "0356964569"
click at [1133, 621] on div at bounding box center [784, 375] width 1568 height 750
